Goal: Task Accomplishment & Management: Complete application form

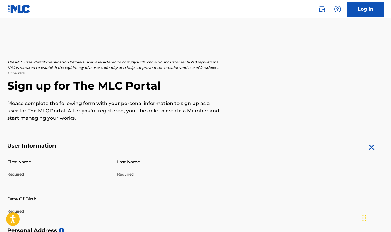
click at [49, 157] on input "First Name" at bounding box center [58, 161] width 103 height 17
type input "[PERSON_NAME]"
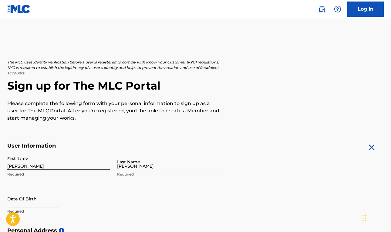
type input "[STREET_ADDRESS]"
type input "Apt. 118"
type input "[GEOGRAPHIC_DATA]"
type input "[US_STATE]"
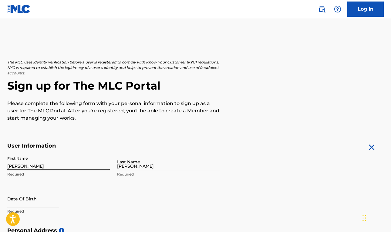
type input "90012"
type input "408"
type input "9815275"
type input "[EMAIL_ADDRESS][DOMAIN_NAME]"
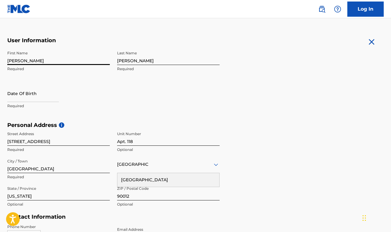
scroll to position [115, 0]
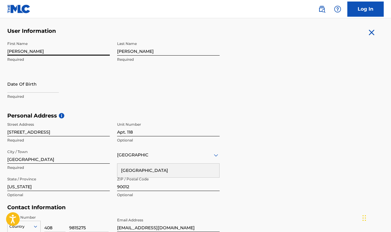
click at [14, 92] on input "text" at bounding box center [33, 83] width 52 height 17
select select "8"
select select "2025"
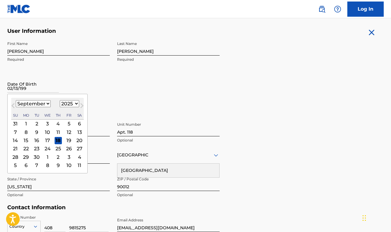
type input "02/13/1991"
click at [160, 73] on div "First Name Rebekah Required Last Name Woods Required Date Of Birth 02/13/1991 P…" at bounding box center [113, 75] width 212 height 74
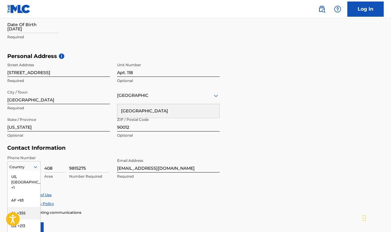
scroll to position [204, 0]
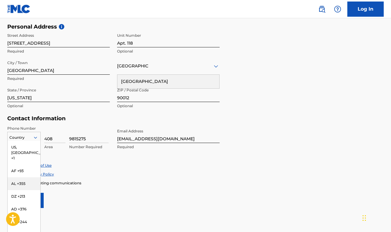
click at [26, 141] on div "AL +355, 3 of 216. 216 results available. Use Up and Down to choose options, pr…" at bounding box center [23, 136] width 33 height 9
click at [26, 148] on div "US, [GEOGRAPHIC_DATA] +1" at bounding box center [24, 153] width 33 height 24
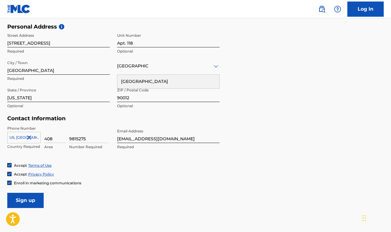
click at [154, 209] on main "The MLC uses identity verification before a user is registered to comply with K…" at bounding box center [195, 28] width 391 height 427
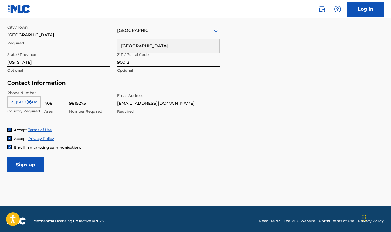
scroll to position [242, 0]
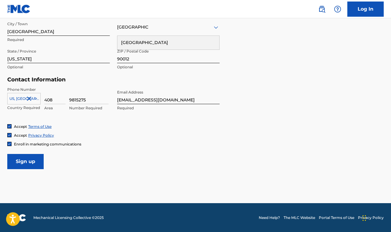
click at [8, 144] on img at bounding box center [10, 144] width 4 height 4
click at [28, 162] on input "Sign up" at bounding box center [25, 161] width 36 height 15
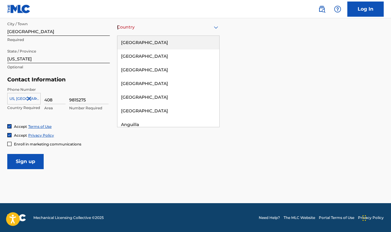
click at [145, 32] on div "Country United States" at bounding box center [168, 27] width 103 height 17
click at [144, 41] on div "[GEOGRAPHIC_DATA]" at bounding box center [168, 43] width 102 height 14
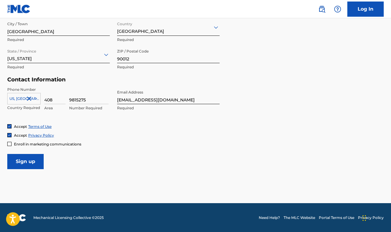
click at [27, 167] on input "Sign up" at bounding box center [25, 161] width 36 height 15
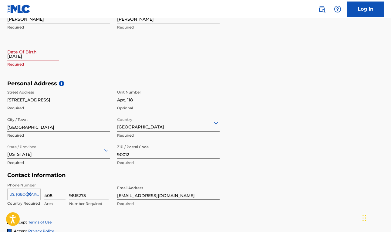
scroll to position [134, 0]
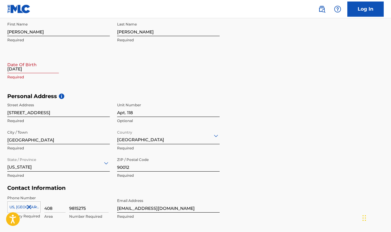
click at [16, 68] on input "02/13/1991" at bounding box center [33, 64] width 52 height 17
select select "8"
select select "2025"
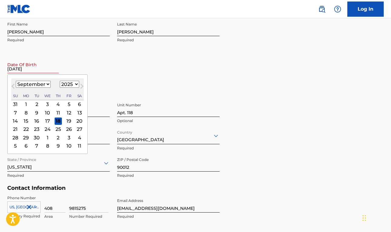
click at [53, 62] on input "02/13/1991" at bounding box center [33, 64] width 52 height 17
type input "02/13/1991"
click at [70, 81] on select "1899 1900 1901 1902 1903 1904 1905 1906 1907 1908 1909 1910 1911 1912 1913 1914…" at bounding box center [69, 84] width 19 height 7
select select "1991"
click at [60, 81] on select "1899 1900 1901 1902 1903 1904 1905 1906 1907 1908 1909 1910 1911 1912 1913 1914…" at bounding box center [69, 84] width 19 height 7
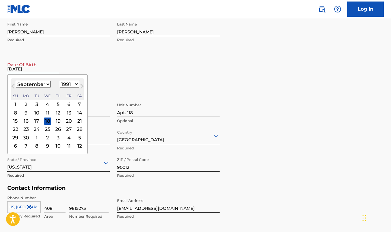
click at [39, 79] on div "September 1991 January February March April May June July August September Octo…" at bounding box center [47, 89] width 73 height 22
click at [39, 85] on select "January February March April May June July August September October November De…" at bounding box center [33, 84] width 35 height 7
select select "1"
click at [16, 81] on select "January February March April May June July August September October November De…" at bounding box center [33, 84] width 35 height 7
click at [47, 120] on div "13" at bounding box center [47, 120] width 7 height 7
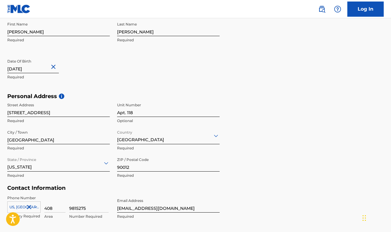
click at [107, 81] on div "Date Of Birth 02/13/1991 Required" at bounding box center [58, 69] width 103 height 27
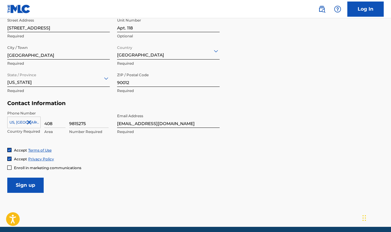
scroll to position [242, 0]
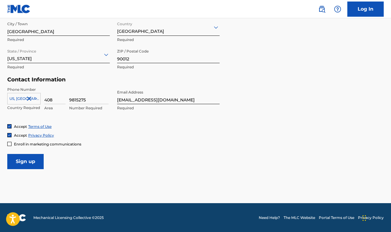
click at [23, 157] on input "Sign up" at bounding box center [25, 161] width 36 height 15
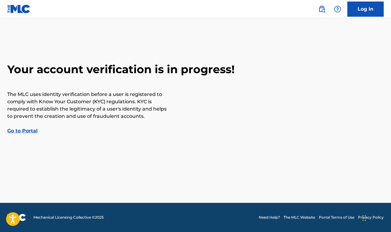
click at [23, 134] on div "Your account verification is in progress! The MLC uses identity verification be…" at bounding box center [195, 98] width 391 height 72
click at [23, 128] on link "Go to Portal" at bounding box center [22, 131] width 30 height 6
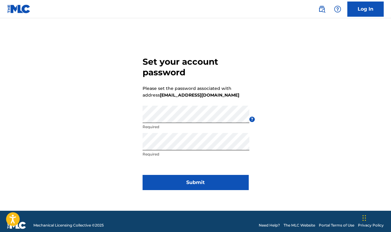
click at [216, 180] on button "Submit" at bounding box center [196, 182] width 106 height 15
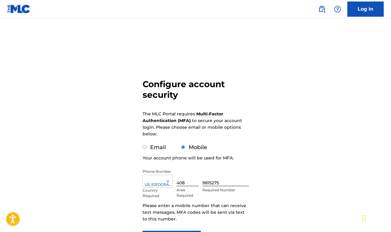
click at [297, 106] on div "Configure account security The MLC Portal requires Multi-Factor Authentication …" at bounding box center [195, 147] width 391 height 229
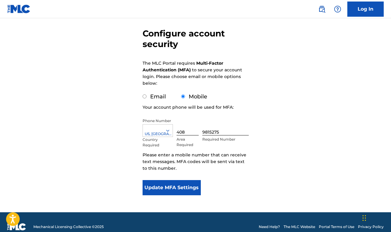
scroll to position [53, 0]
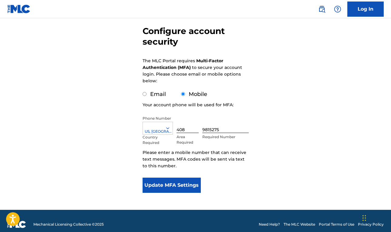
click at [178, 184] on button "Update MFA Settings" at bounding box center [172, 184] width 59 height 15
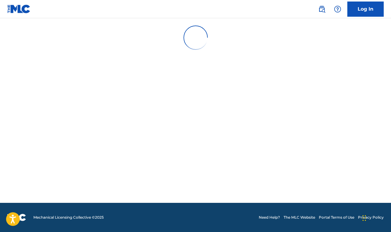
scroll to position [0, 0]
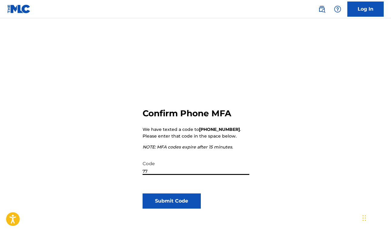
type input "7"
type input "575697"
click at [162, 200] on button "Submit Code" at bounding box center [172, 200] width 59 height 15
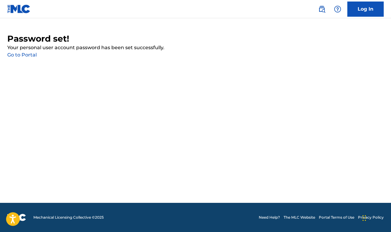
click at [25, 52] on link "Go to Portal" at bounding box center [21, 55] width 29 height 6
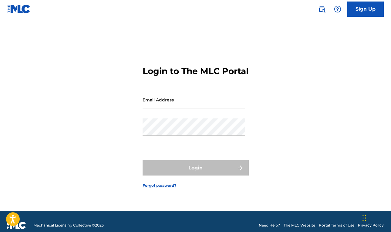
click at [171, 95] on form "Login to The MLC Portal Email Address Password Login Forgot password?" at bounding box center [196, 121] width 106 height 177
click at [169, 107] on input "Email Address" at bounding box center [194, 99] width 103 height 17
type input "[EMAIL_ADDRESS][DOMAIN_NAME]"
click at [186, 141] on div "Password" at bounding box center [194, 131] width 103 height 27
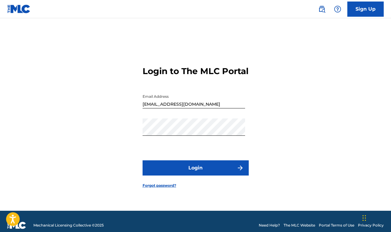
click at [180, 175] on button "Login" at bounding box center [196, 167] width 106 height 15
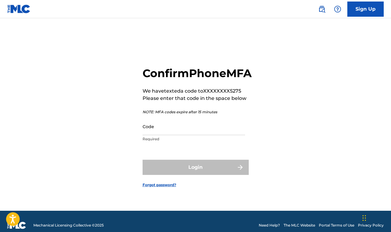
click at [159, 135] on input "Code" at bounding box center [194, 126] width 103 height 17
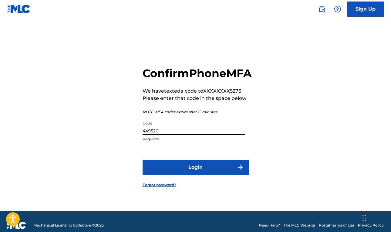
type input "449520"
click at [173, 175] on button "Login" at bounding box center [196, 167] width 106 height 15
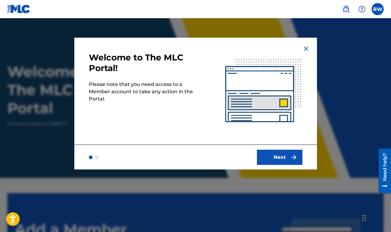
click at [285, 155] on button "Next" at bounding box center [280, 157] width 46 height 15
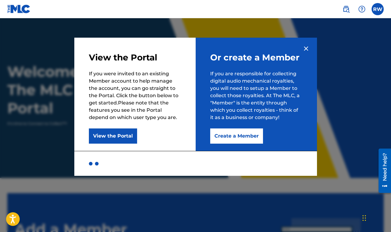
click at [254, 135] on button "Create a Member" at bounding box center [236, 135] width 53 height 15
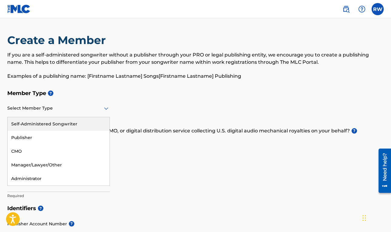
click at [72, 114] on div "Select Member Type" at bounding box center [58, 108] width 103 height 17
click at [71, 126] on div "Self-Administered Songwriter" at bounding box center [59, 124] width 102 height 14
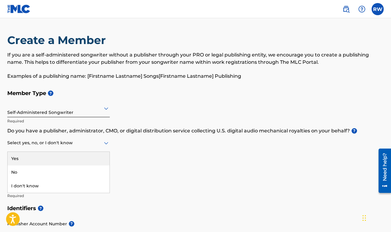
click at [63, 148] on div "Select yes, no, or I don't know" at bounding box center [58, 142] width 103 height 17
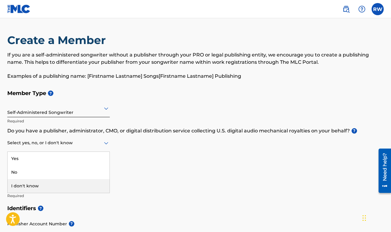
click at [56, 187] on div "I don't know" at bounding box center [59, 186] width 102 height 14
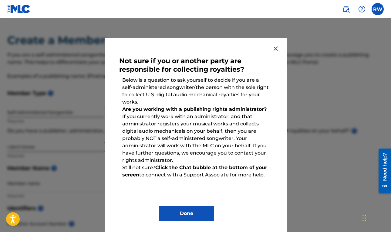
click at [189, 208] on button "Done" at bounding box center [186, 213] width 55 height 15
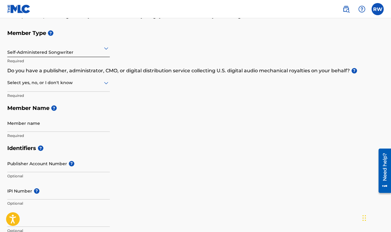
scroll to position [63, 0]
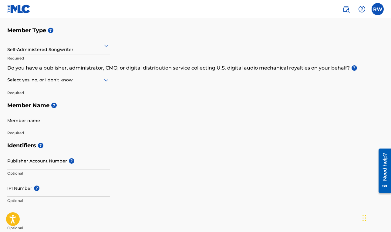
click at [47, 81] on div at bounding box center [58, 80] width 103 height 8
click at [49, 120] on div "I don't know" at bounding box center [59, 123] width 102 height 14
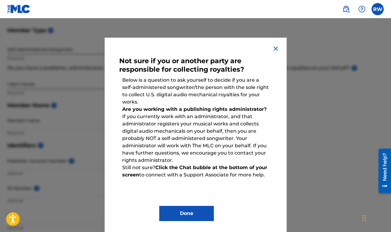
click at [275, 48] on img at bounding box center [275, 48] width 7 height 7
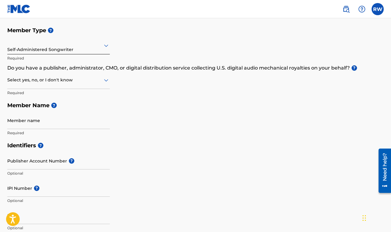
click at [62, 81] on div at bounding box center [58, 80] width 103 height 8
click at [57, 107] on div "No" at bounding box center [59, 110] width 102 height 14
click at [144, 111] on h5 "Member Name ?" at bounding box center [195, 105] width 377 height 13
click at [28, 117] on input "Member name" at bounding box center [58, 120] width 103 height 17
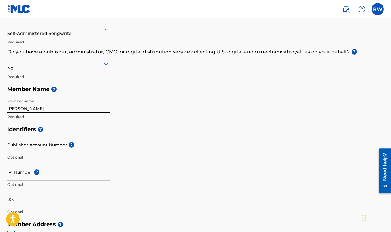
scroll to position [80, 0]
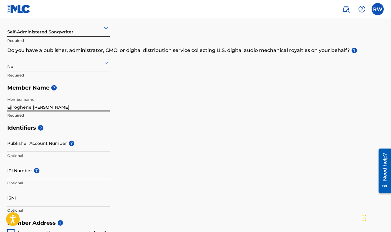
type input "Ejiroghene [PERSON_NAME]"
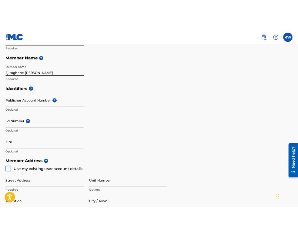
scroll to position [135, 0]
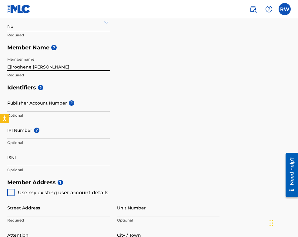
click at [1, 33] on div "Create a Member If you are a self-administered songwriter without a publisher t…" at bounding box center [149, 147] width 298 height 499
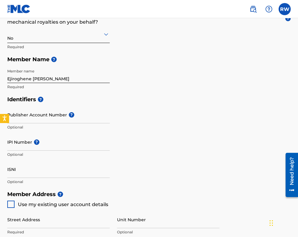
scroll to position [125, 0]
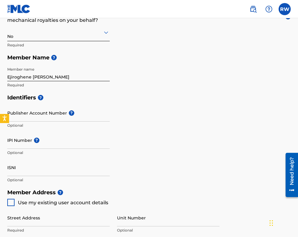
click at [79, 147] on input "IPI Number ?" at bounding box center [58, 140] width 103 height 17
paste input "1077600758"
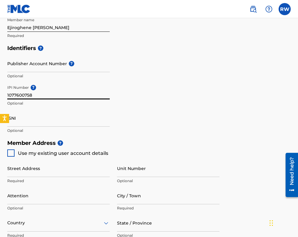
scroll to position [189, 0]
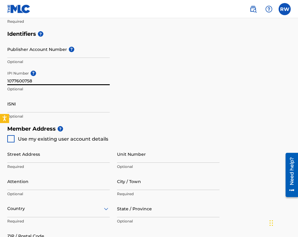
type input "1077600758"
click at [25, 160] on input "Street Address" at bounding box center [58, 154] width 103 height 17
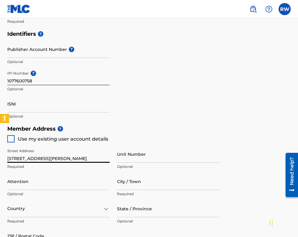
type input "[STREET_ADDRESS][PERSON_NAME]"
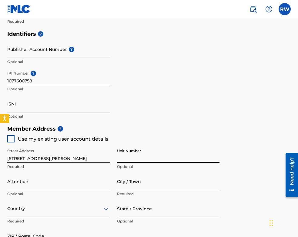
click at [30, 187] on input "Attention" at bounding box center [58, 181] width 103 height 17
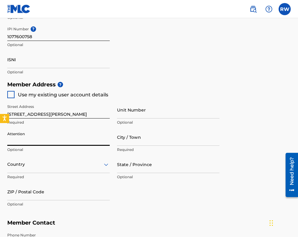
scroll to position [247, 0]
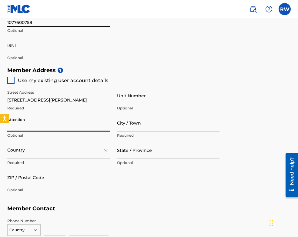
click at [133, 130] on input "City / Town" at bounding box center [168, 122] width 103 height 17
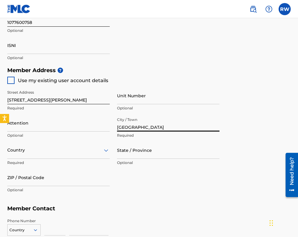
type input "[GEOGRAPHIC_DATA]"
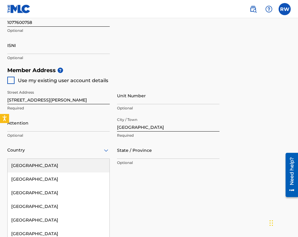
scroll to position [260, 0]
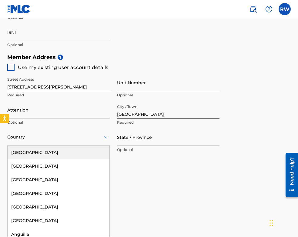
click at [90, 146] on div "[GEOGRAPHIC_DATA], 1 of 223. 223 results available. Use Up and Down to choose o…" at bounding box center [58, 137] width 103 height 17
click at [91, 156] on div "[GEOGRAPHIC_DATA]" at bounding box center [59, 153] width 102 height 14
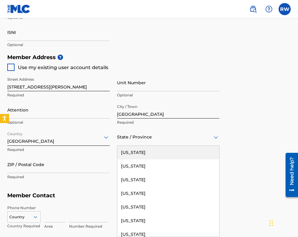
click at [157, 140] on div at bounding box center [168, 137] width 103 height 8
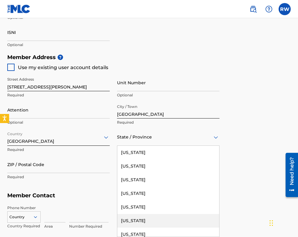
click at [144, 220] on div "[US_STATE]" at bounding box center [168, 221] width 102 height 14
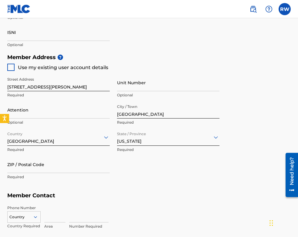
click at [58, 170] on input "ZIP / Postal Code" at bounding box center [58, 164] width 103 height 17
type input "90012"
click at [191, 173] on div "Street Address [STREET_ADDRESS][PERSON_NAME] Required Unit Number Optional Atte…" at bounding box center [113, 128] width 212 height 115
click at [131, 201] on h5 "Member Contact" at bounding box center [149, 195] width 284 height 13
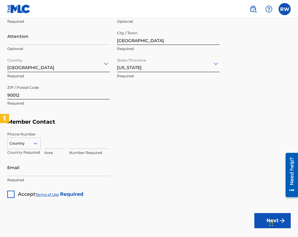
scroll to position [340, 0]
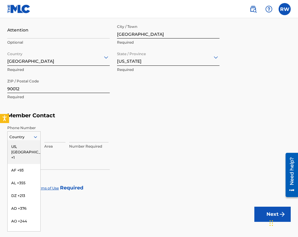
click at [27, 140] on div "US, [GEOGRAPHIC_DATA] +1, 1 of 216. 216 results available. Use Up and Down to c…" at bounding box center [23, 135] width 33 height 9
click at [27, 147] on div "US, [GEOGRAPHIC_DATA] +1" at bounding box center [24, 152] width 33 height 24
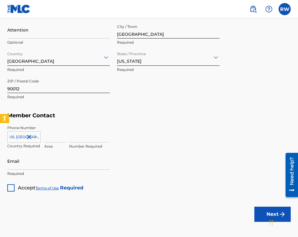
click at [49, 143] on div "Area" at bounding box center [54, 138] width 21 height 27
click at [49, 137] on input at bounding box center [54, 133] width 21 height 17
type input "408"
type input "[PERSON_NAME]"
type input "[GEOGRAPHIC_DATA]"
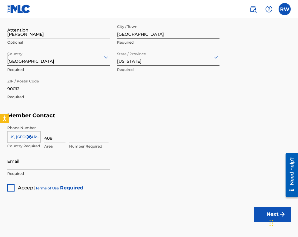
type input "[US_STATE]"
type input "9815275"
type input "[EMAIL_ADDRESS][DOMAIN_NAME]"
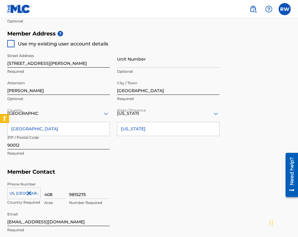
scroll to position [282, 0]
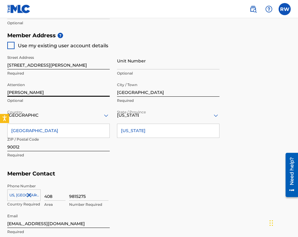
click at [34, 90] on input "[PERSON_NAME]" at bounding box center [58, 87] width 103 height 17
click at [159, 139] on div "Street Address [STREET_ADDRESS][PERSON_NAME] Required Unit Number Optional Atte…" at bounding box center [113, 106] width 212 height 115
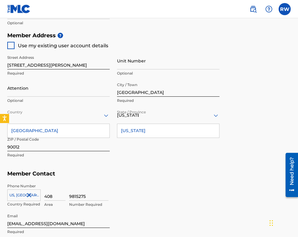
click at [103, 116] on icon at bounding box center [106, 115] width 7 height 7
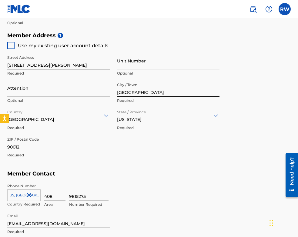
click at [214, 116] on icon at bounding box center [215, 115] width 7 height 7
click at [188, 173] on h5 "Member Contact" at bounding box center [149, 173] width 284 height 13
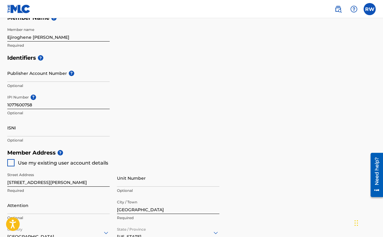
scroll to position [355, 0]
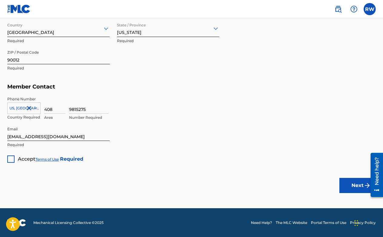
click at [16, 160] on div "Accept Terms of Use Required" at bounding box center [45, 157] width 76 height 12
click at [8, 159] on div at bounding box center [10, 159] width 7 height 7
click at [351, 188] on button "Next" at bounding box center [358, 185] width 36 height 15
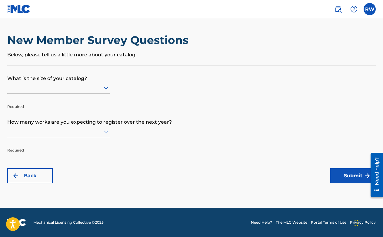
click at [87, 84] on div at bounding box center [58, 88] width 103 height 8
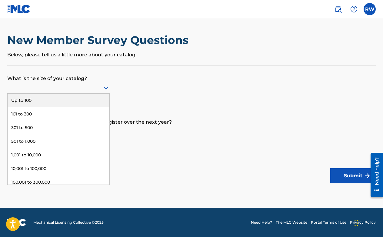
click at [80, 101] on div "Up to 100" at bounding box center [59, 101] width 102 height 14
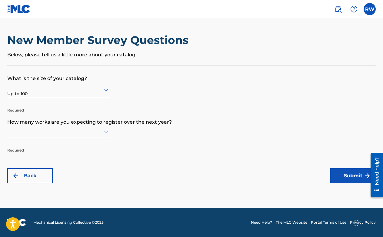
click at [71, 131] on div at bounding box center [58, 132] width 103 height 8
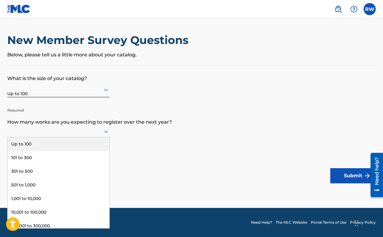
click at [60, 139] on div "Up to 100" at bounding box center [59, 144] width 102 height 14
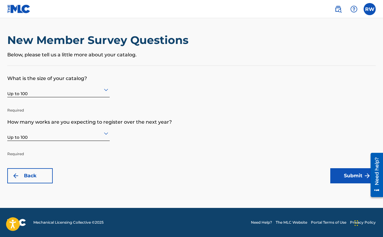
click at [341, 177] on button "Submit" at bounding box center [354, 175] width 46 height 15
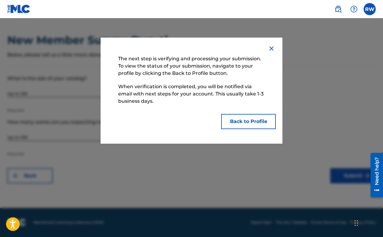
click at [251, 119] on button "Back to Profile" at bounding box center [248, 121] width 55 height 15
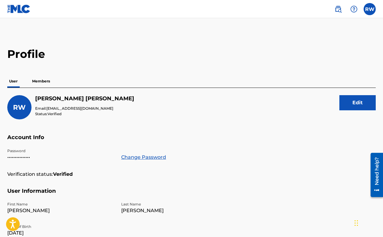
click at [44, 77] on p "Members" at bounding box center [41, 81] width 22 height 13
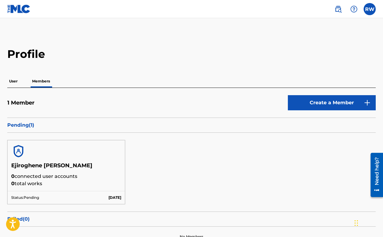
click at [315, 106] on link "Create a Member" at bounding box center [332, 102] width 88 height 15
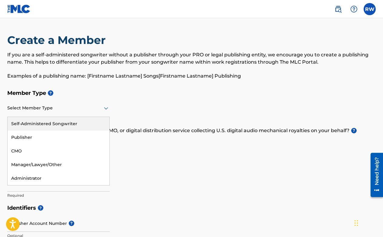
click at [44, 112] on div "Select Member Type" at bounding box center [58, 108] width 103 height 17
click at [44, 122] on div "Self-Administered Songwriter" at bounding box center [59, 124] width 102 height 14
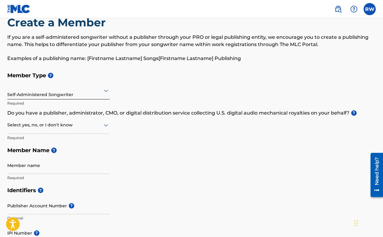
scroll to position [27, 0]
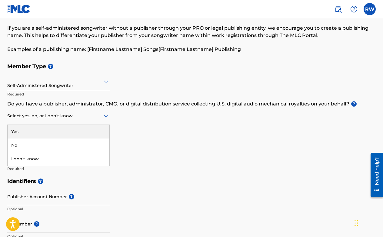
click at [55, 120] on div at bounding box center [58, 116] width 103 height 8
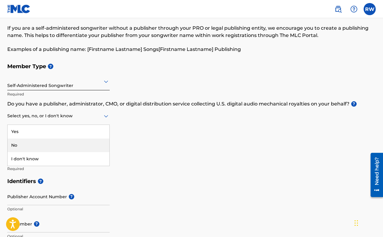
click at [52, 147] on div "No" at bounding box center [59, 146] width 102 height 14
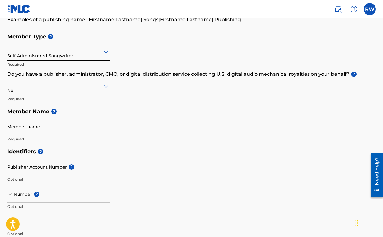
scroll to position [61, 0]
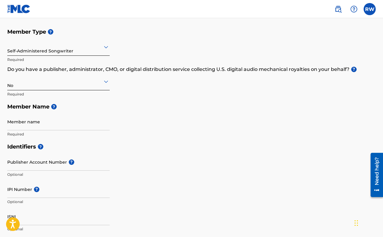
click at [44, 126] on input "Member name" at bounding box center [58, 121] width 103 height 17
paste input "ODJIGHORO AKPEVWOGHENE [PERSON_NAME]"
drag, startPoint x: 37, startPoint y: 126, endPoint x: -17, endPoint y: 125, distance: 54.0
click at [0, 125] on html "Accessibility Screen-Reader Guide, Feedback, and Issue Reporting | New window R…" at bounding box center [191, 57] width 383 height 237
click at [81, 128] on input "AKPEVWOGHENE [PERSON_NAME]" at bounding box center [58, 121] width 103 height 17
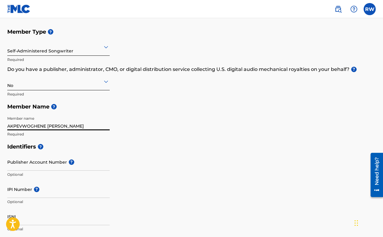
type input "AKPEVWOGHENE [PERSON_NAME]"
click at [41, 192] on input "IPI Number ?" at bounding box center [58, 189] width 103 height 17
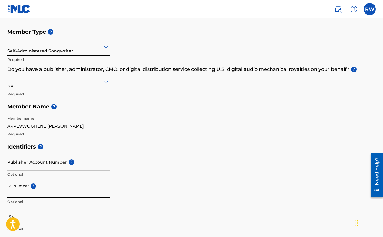
paste input "1077600856"
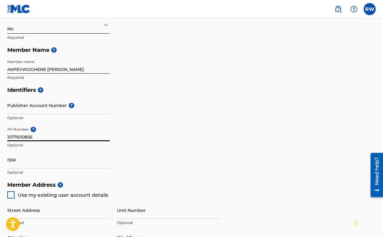
scroll to position [181, 0]
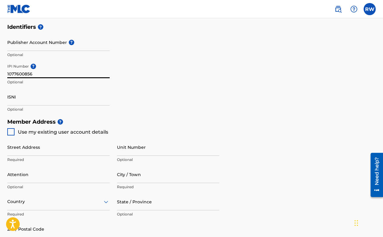
type input "1077600856"
click at [23, 148] on input "Street Address" at bounding box center [58, 147] width 103 height 17
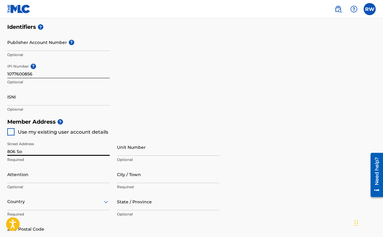
type input "[STREET_ADDRESS][PERSON_NAME]"
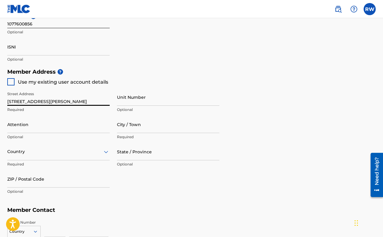
scroll to position [234, 0]
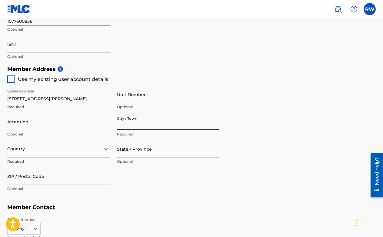
click at [136, 121] on input "City / Town" at bounding box center [168, 121] width 103 height 17
type input "[GEOGRAPHIC_DATA]"
type input "[PERSON_NAME]"
type input "[GEOGRAPHIC_DATA]"
type input "[US_STATE]"
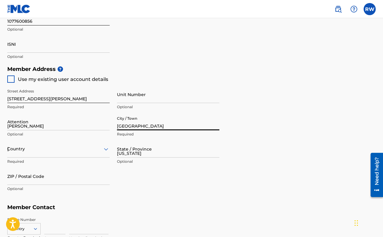
type input "90012"
type input "408"
type input "9815275"
type input "[EMAIL_ADDRESS][DOMAIN_NAME]"
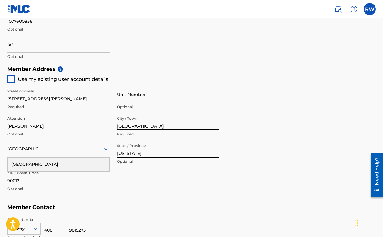
click at [38, 125] on input "[PERSON_NAME]" at bounding box center [58, 121] width 103 height 17
click at [53, 166] on div "[GEOGRAPHIC_DATA]" at bounding box center [59, 165] width 102 height 14
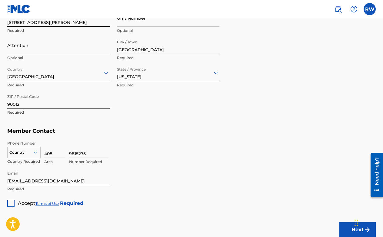
scroll to position [318, 0]
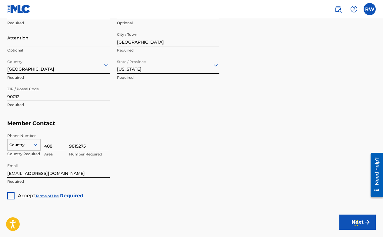
click at [10, 196] on div at bounding box center [10, 195] width 7 height 7
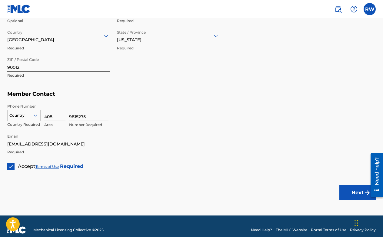
scroll to position [349, 0]
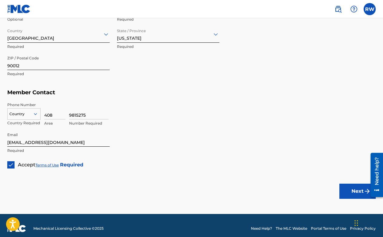
click at [342, 194] on button "Next" at bounding box center [358, 191] width 36 height 15
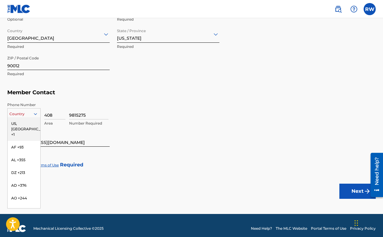
click at [23, 111] on div at bounding box center [24, 114] width 33 height 7
click at [32, 123] on div "US, [GEOGRAPHIC_DATA] +1" at bounding box center [24, 129] width 33 height 24
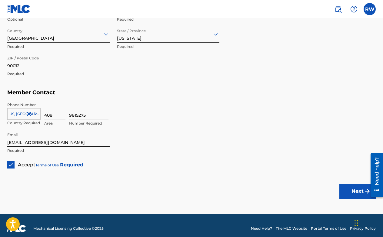
click at [350, 195] on button "Next" at bounding box center [358, 191] width 36 height 15
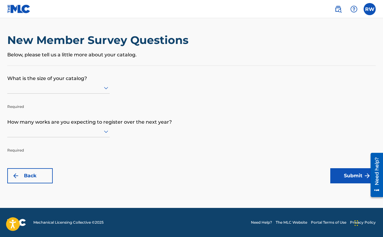
click at [57, 92] on div at bounding box center [58, 88] width 103 height 12
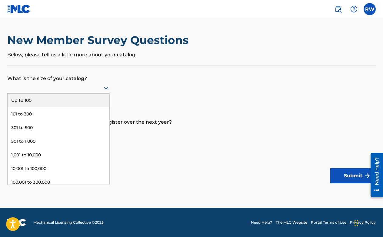
click at [59, 100] on div "Up to 100" at bounding box center [59, 101] width 102 height 14
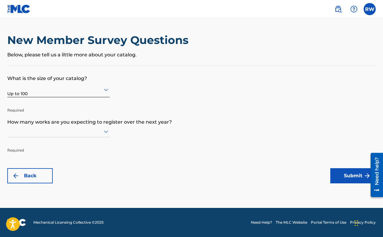
click at [46, 133] on div at bounding box center [58, 132] width 103 height 8
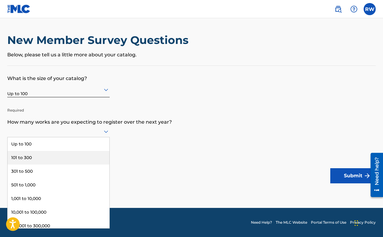
click at [50, 151] on div "101 to 300" at bounding box center [59, 158] width 102 height 14
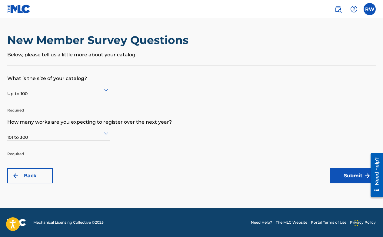
click at [49, 139] on div "101 to 300" at bounding box center [58, 133] width 103 height 15
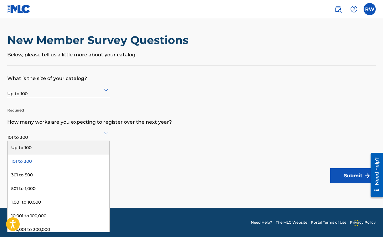
click at [56, 148] on div "Up to 100" at bounding box center [59, 148] width 102 height 14
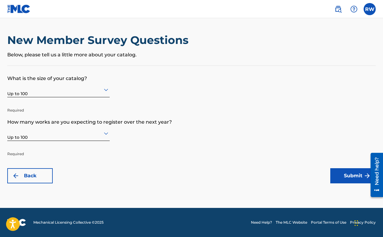
click at [341, 174] on button "Submit" at bounding box center [354, 175] width 46 height 15
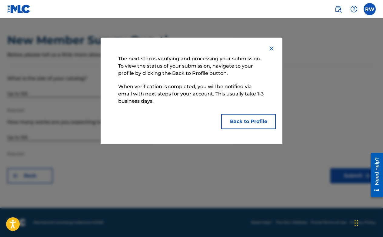
click at [245, 120] on button "Back to Profile" at bounding box center [248, 121] width 55 height 15
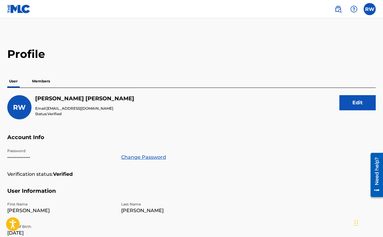
click at [43, 82] on p "Members" at bounding box center [41, 81] width 22 height 13
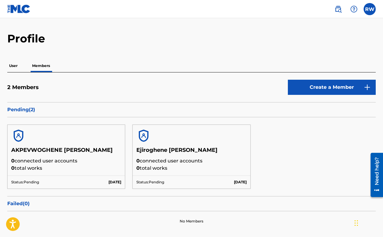
scroll to position [22, 0]
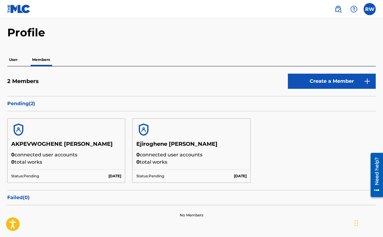
click at [331, 86] on link "Create a Member" at bounding box center [332, 81] width 88 height 15
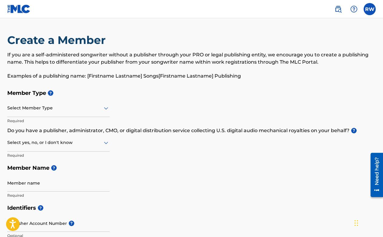
click at [65, 111] on div at bounding box center [58, 108] width 103 height 8
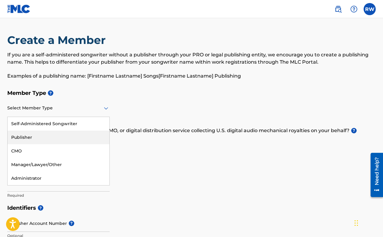
click at [63, 136] on div "Publisher" at bounding box center [59, 138] width 102 height 14
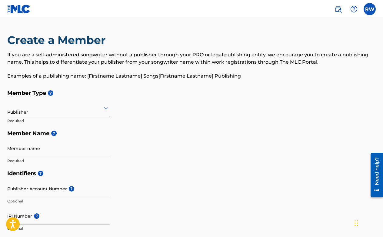
click at [46, 151] on input "Member name" at bounding box center [58, 148] width 103 height 17
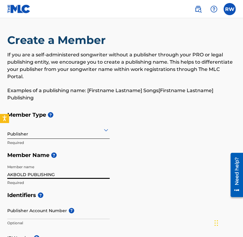
type input "AKBOLD PUBLISHING"
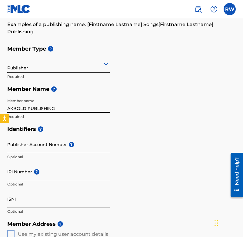
scroll to position [67, 0]
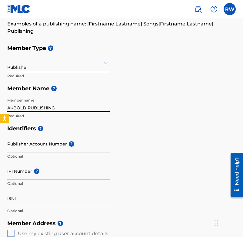
click at [34, 179] on input "IPI Number ?" at bounding box center [58, 171] width 103 height 17
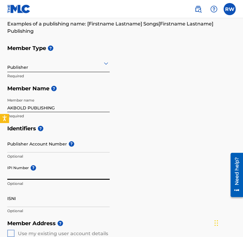
paste input "1133268872"
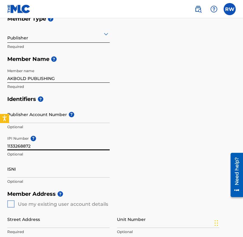
scroll to position [207, 0]
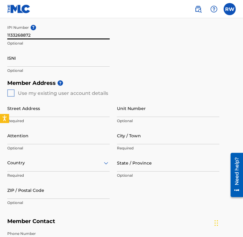
type input "1133268872"
click at [3, 29] on div "Create a Member If you are a self-administered songwriter without a publisher t…" at bounding box center [121, 61] width 243 height 471
click at [24, 113] on input "Street Address" at bounding box center [58, 108] width 103 height 17
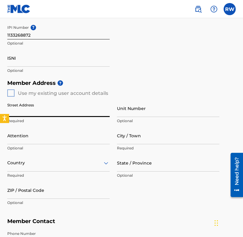
click at [62, 113] on input "Street Address" at bounding box center [58, 108] width 103 height 17
type input "[STREET_ADDRESS][PERSON_NAME]"
click at [125, 140] on input "City / Town" at bounding box center [168, 135] width 103 height 17
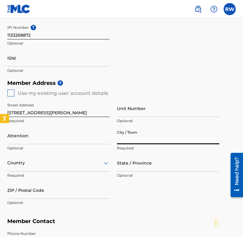
type input "[GEOGRAPHIC_DATA]"
type input "[PERSON_NAME]"
type input "[GEOGRAPHIC_DATA]"
type input "[US_STATE]"
type input "90012"
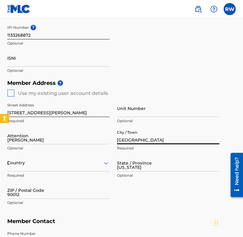
type input "408"
type input "9815275"
type input "[EMAIL_ADDRESS][DOMAIN_NAME]"
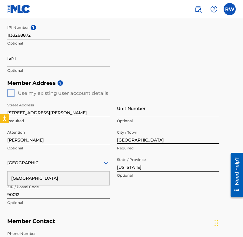
click at [49, 141] on input "[PERSON_NAME]" at bounding box center [58, 135] width 103 height 17
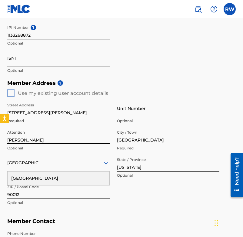
click at [49, 141] on input "[PERSON_NAME]" at bounding box center [58, 135] width 103 height 17
click at [54, 172] on div "[GEOGRAPHIC_DATA]" at bounding box center [59, 179] width 102 height 14
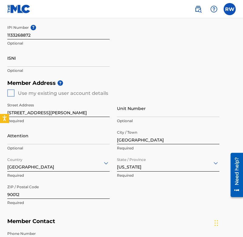
click at [157, 202] on div "Street Address [STREET_ADDRESS][PERSON_NAME] Required Unit Number Optional Atte…" at bounding box center [113, 154] width 212 height 115
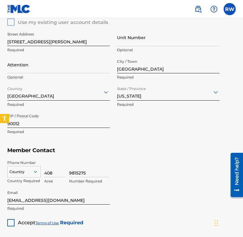
scroll to position [307, 0]
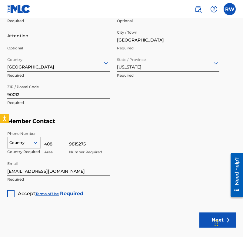
click at [32, 146] on div "Country" at bounding box center [23, 141] width 33 height 9
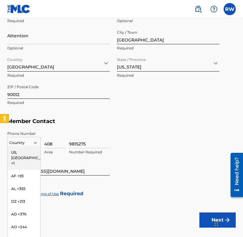
click at [29, 153] on div "US, [GEOGRAPHIC_DATA] +1" at bounding box center [24, 158] width 33 height 24
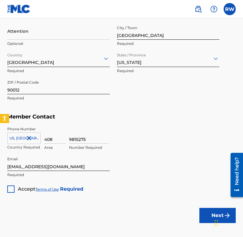
click at [11, 191] on div at bounding box center [10, 189] width 7 height 7
click at [202, 217] on button "Next" at bounding box center [218, 215] width 36 height 15
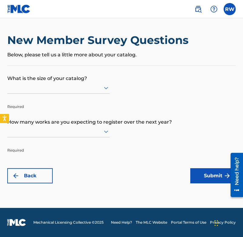
click at [70, 82] on div at bounding box center [58, 88] width 103 height 12
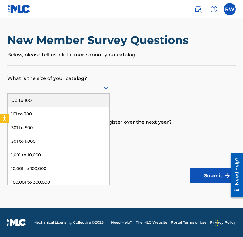
click at [69, 100] on div "Up to 100" at bounding box center [59, 101] width 102 height 14
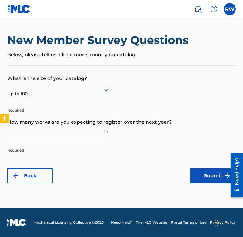
click at [64, 129] on div at bounding box center [58, 132] width 103 height 8
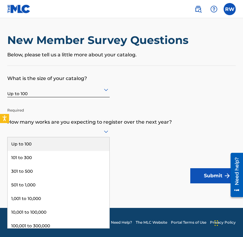
click at [64, 146] on div "Up to 100" at bounding box center [59, 144] width 102 height 14
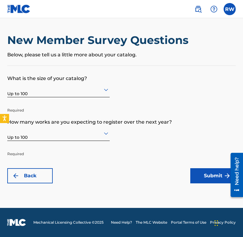
click at [208, 175] on button "Submit" at bounding box center [214, 175] width 46 height 15
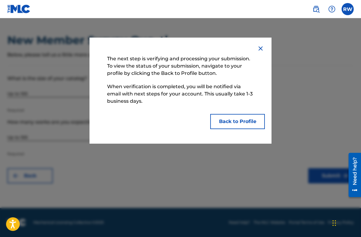
click at [244, 121] on button "Back to Profile" at bounding box center [237, 121] width 55 height 15
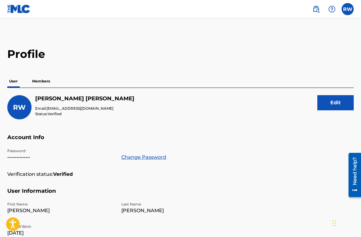
click at [43, 77] on p "Members" at bounding box center [41, 81] width 22 height 13
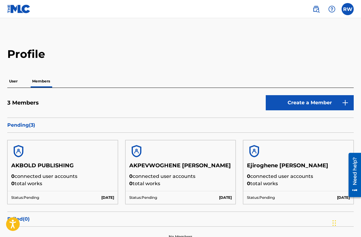
click at [299, 107] on link "Create a Member" at bounding box center [310, 102] width 88 height 15
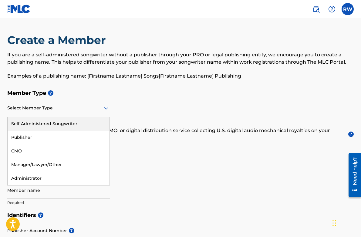
click at [39, 112] on div at bounding box center [58, 108] width 103 height 8
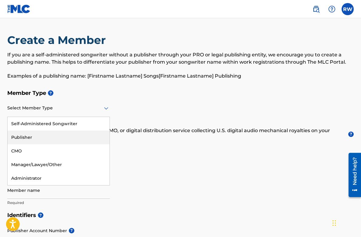
click at [47, 133] on div "Publisher" at bounding box center [59, 138] width 102 height 14
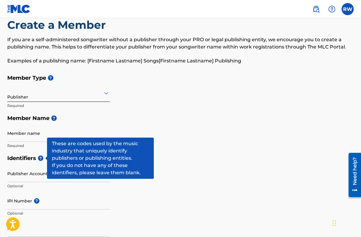
scroll to position [15, 0]
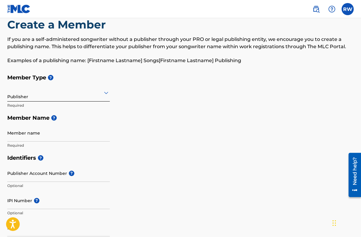
click at [29, 137] on input "Member name" at bounding box center [58, 132] width 103 height 17
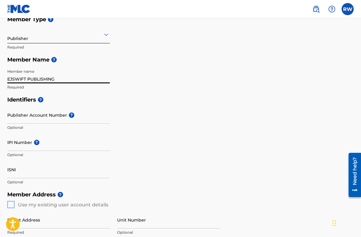
scroll to position [76, 0]
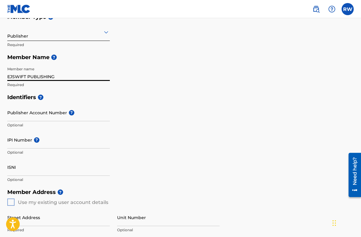
type input "EJSWIFT PUBLISHING"
click at [33, 144] on input "IPI Number ?" at bounding box center [58, 139] width 103 height 17
paste input "1133268676"
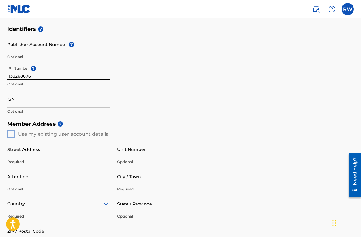
scroll to position [145, 0]
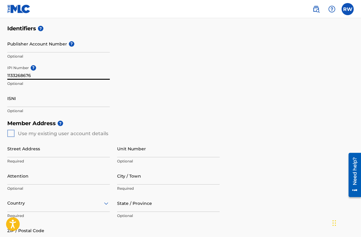
type input "1133268676"
click at [33, 144] on input "Street Address" at bounding box center [58, 148] width 103 height 17
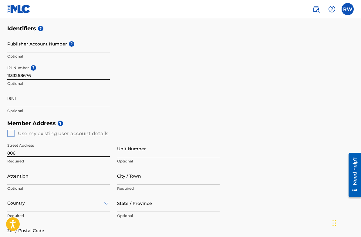
type input "[STREET_ADDRESS][PERSON_NAME]"
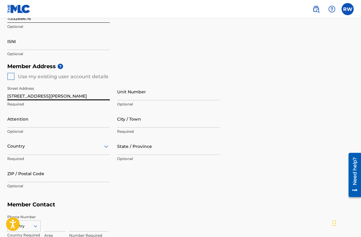
scroll to position [202, 0]
click at [144, 129] on p "Required" at bounding box center [168, 131] width 103 height 5
click at [144, 124] on input "City / Town" at bounding box center [168, 118] width 103 height 17
type input "[GEOGRAPHIC_DATA]"
type input "[PERSON_NAME]"
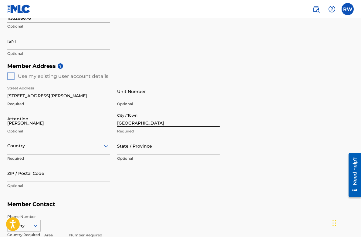
type input "[GEOGRAPHIC_DATA]"
type input "[US_STATE]"
type input "90012"
type input "408"
type input "9815275"
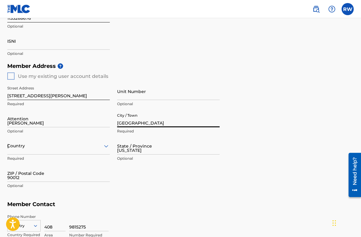
type input "[EMAIL_ADDRESS][DOMAIN_NAME]"
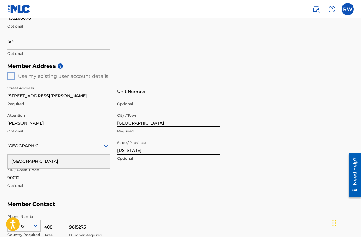
click at [35, 120] on input "[PERSON_NAME]" at bounding box center [58, 118] width 103 height 17
click at [42, 153] on div "[GEOGRAPHIC_DATA]" at bounding box center [58, 145] width 103 height 17
click at [56, 157] on div "[GEOGRAPHIC_DATA]" at bounding box center [59, 162] width 102 height 14
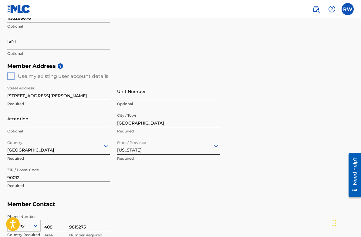
click at [191, 182] on div "Street Address [STREET_ADDRESS][PERSON_NAME] Required Unit Number Optional Atte…" at bounding box center [113, 137] width 212 height 115
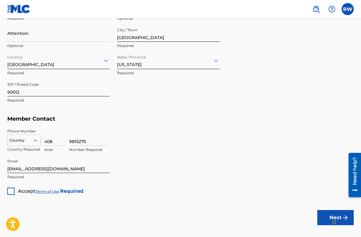
scroll to position [300, 0]
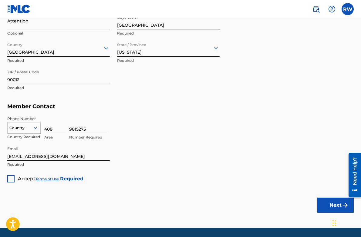
click at [19, 131] on div "Country" at bounding box center [23, 126] width 33 height 9
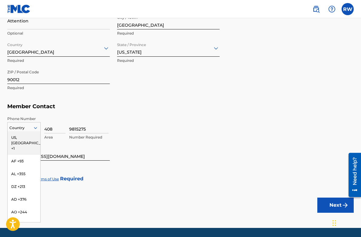
click at [20, 142] on div "US, [GEOGRAPHIC_DATA] +1" at bounding box center [24, 143] width 33 height 24
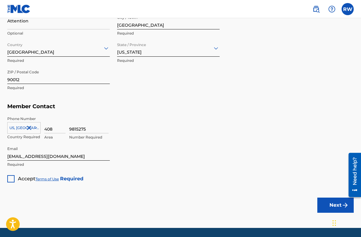
click at [10, 180] on div at bounding box center [10, 178] width 7 height 7
click at [327, 206] on button "Next" at bounding box center [335, 205] width 36 height 15
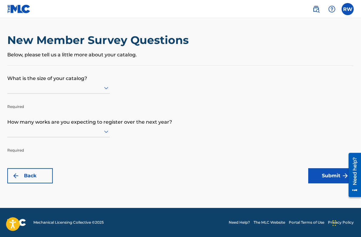
click at [88, 88] on div at bounding box center [58, 88] width 103 height 8
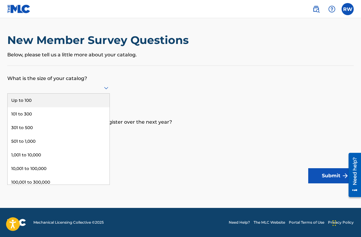
click at [75, 102] on div "Up to 100" at bounding box center [59, 101] width 102 height 14
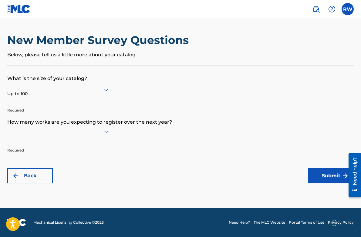
click at [46, 133] on div at bounding box center [58, 132] width 103 height 8
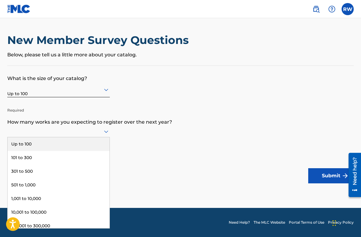
click at [47, 147] on div "Up to 100" at bounding box center [59, 144] width 102 height 14
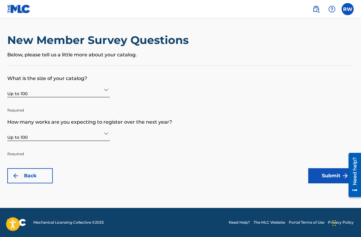
click at [334, 171] on button "Submit" at bounding box center [331, 175] width 46 height 15
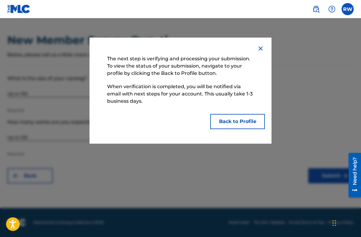
click at [239, 124] on button "Back to Profile" at bounding box center [237, 121] width 55 height 15
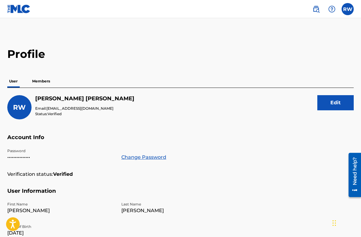
click at [44, 78] on p "Members" at bounding box center [41, 81] width 22 height 13
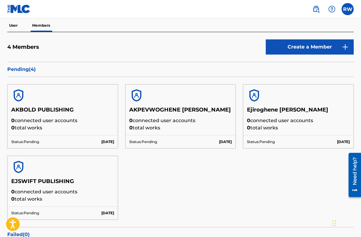
scroll to position [52, 0]
